Goal: Book appointment/travel/reservation

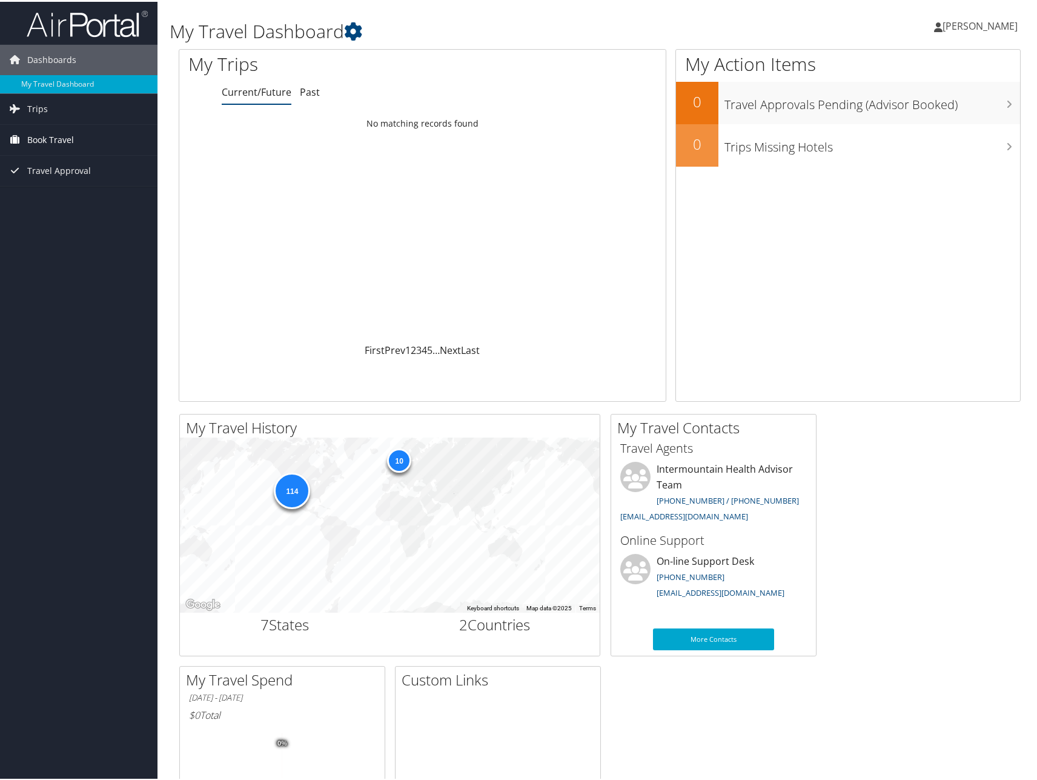
click at [41, 142] on span "Book Travel" at bounding box center [50, 138] width 47 height 30
click at [54, 198] on link "Book/Manage Online Trips" at bounding box center [79, 199] width 158 height 18
